Goal: Information Seeking & Learning: Understand process/instructions

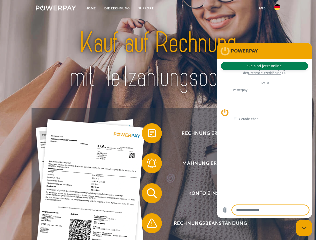
click at [56, 9] on img at bounding box center [56, 8] width 40 height 5
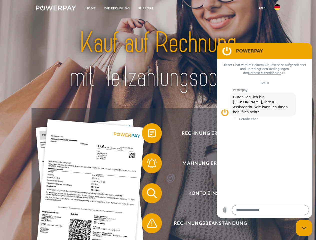
click at [277, 9] on img at bounding box center [277, 7] width 6 height 6
click at [262, 8] on link "agb" at bounding box center [263, 8] width 16 height 9
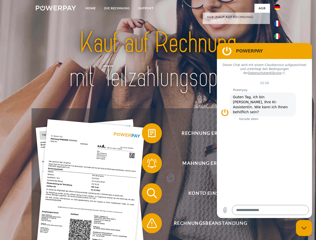
click at [148, 134] on span at bounding box center [144, 133] width 25 height 25
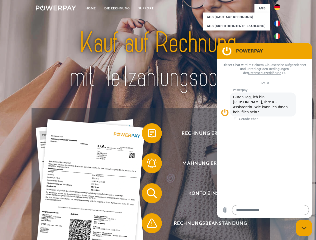
click at [270, 165] on link "zurück" at bounding box center [301, 150] width 62 height 63
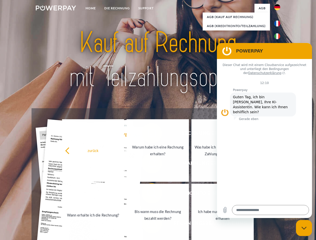
click at [124, 195] on link "Wann erhalte ich die Rechnung?" at bounding box center [93, 215] width 62 height 63
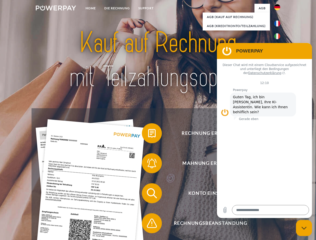
click at [148, 225] on div "Rechnung erhalten? Mahnung erhalten? Konto einsehen" at bounding box center [158, 208] width 253 height 200
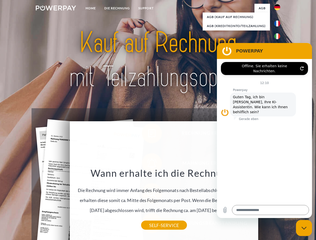
click at [304, 228] on icon "Messaging-Fenster schließen" at bounding box center [304, 228] width 5 height 3
type textarea "*"
